Goal: Transaction & Acquisition: Purchase product/service

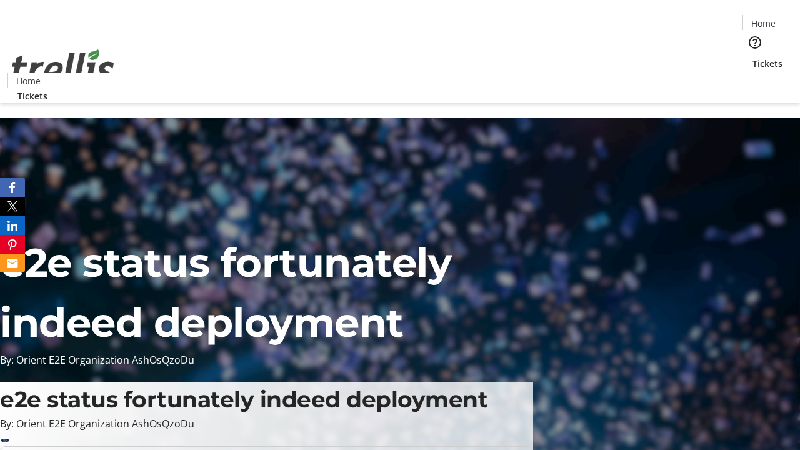
click at [753, 57] on span "Tickets" at bounding box center [768, 63] width 30 height 13
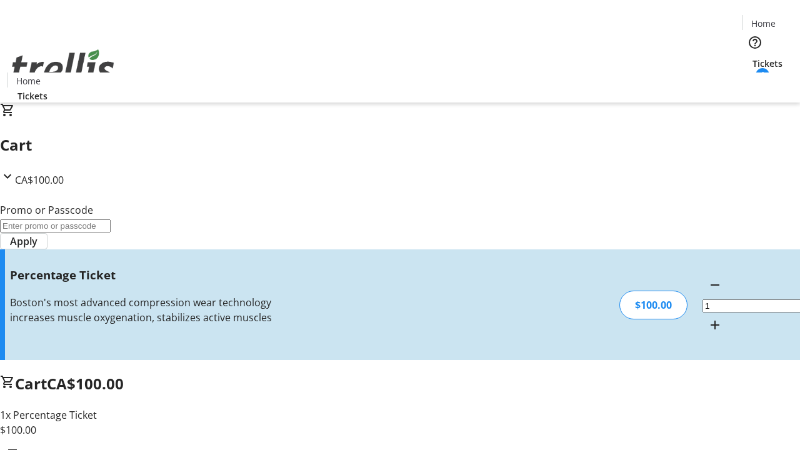
type input "BAR"
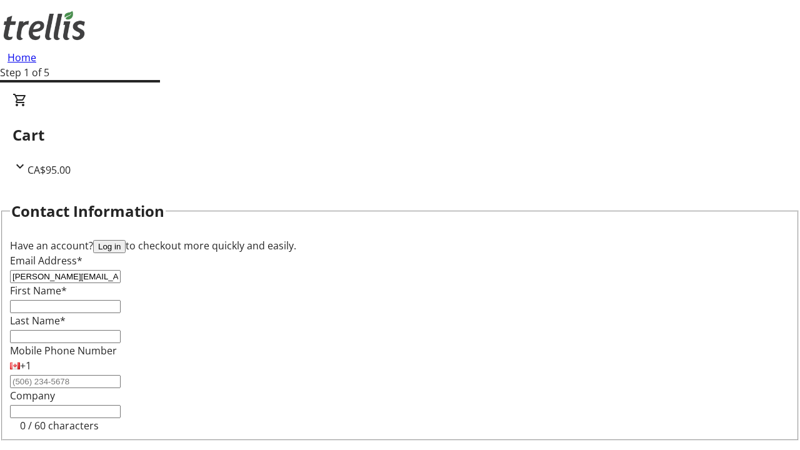
type input "[PERSON_NAME][EMAIL_ADDRESS][DOMAIN_NAME]"
type input "[PERSON_NAME]"
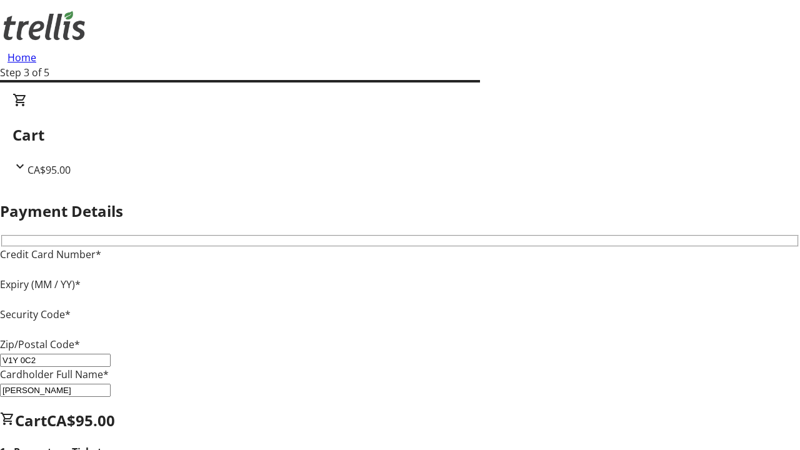
type input "V1Y 0C2"
